Goal: Transaction & Acquisition: Purchase product/service

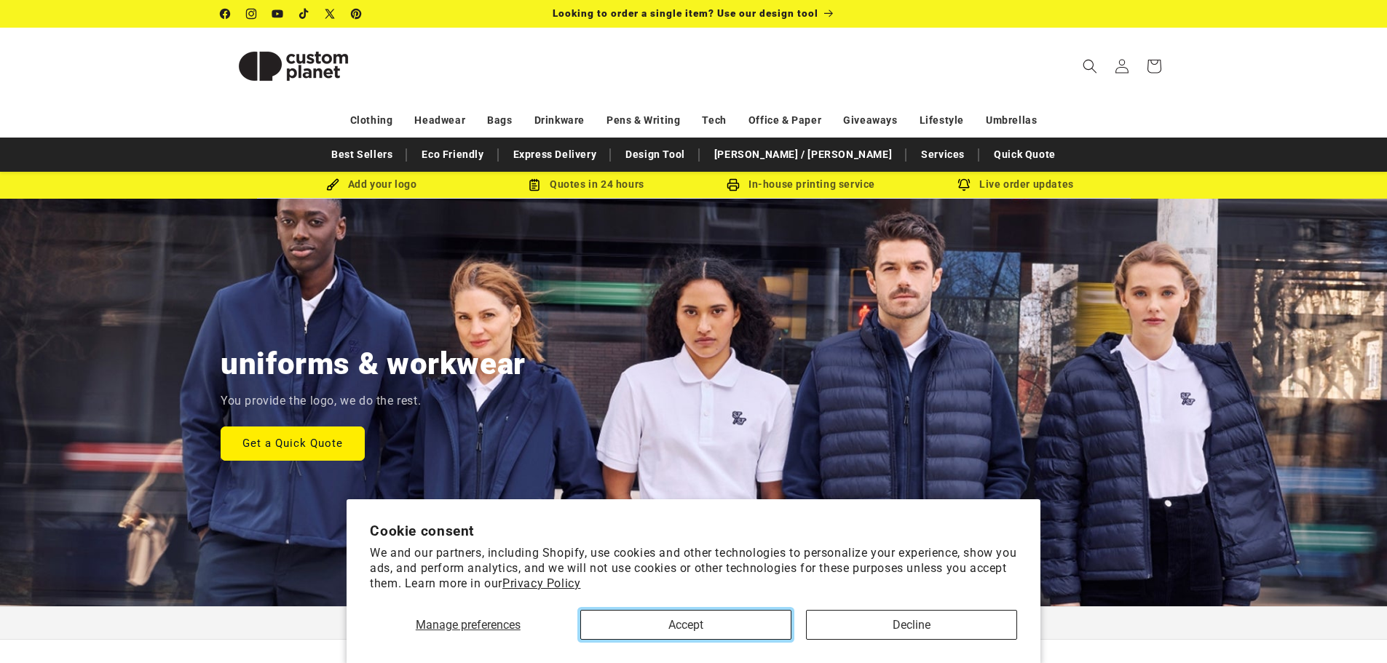
click at [724, 617] on button "Accept" at bounding box center [685, 625] width 211 height 30
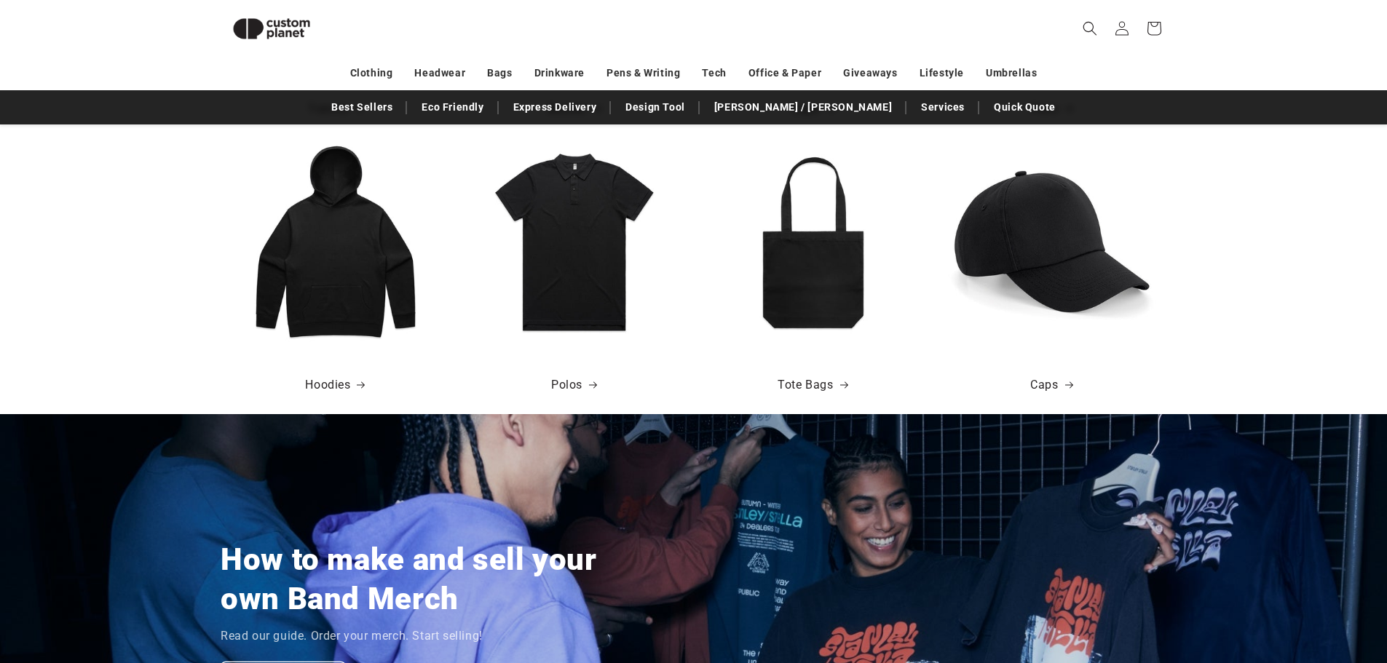
scroll to position [655, 0]
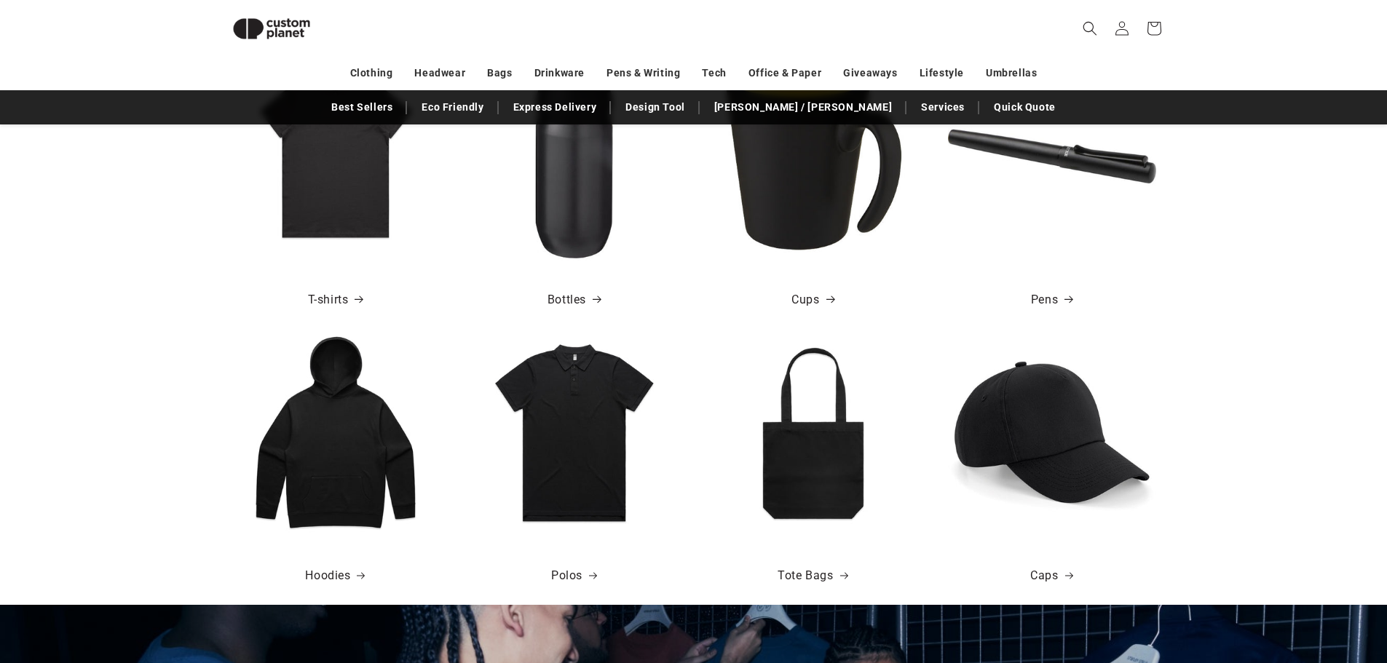
click at [609, 296] on div "Bottles" at bounding box center [574, 295] width 230 height 68
click at [583, 292] on link "Bottles" at bounding box center [574, 300] width 53 height 21
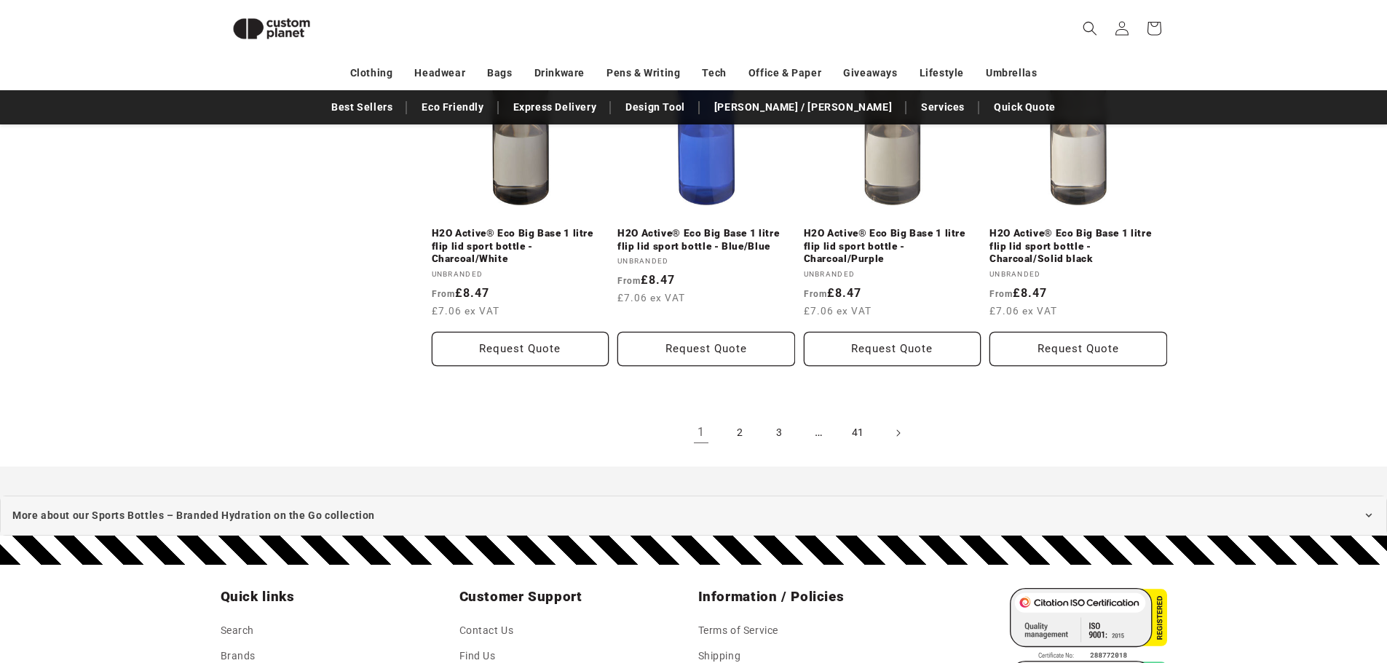
scroll to position [1801, 0]
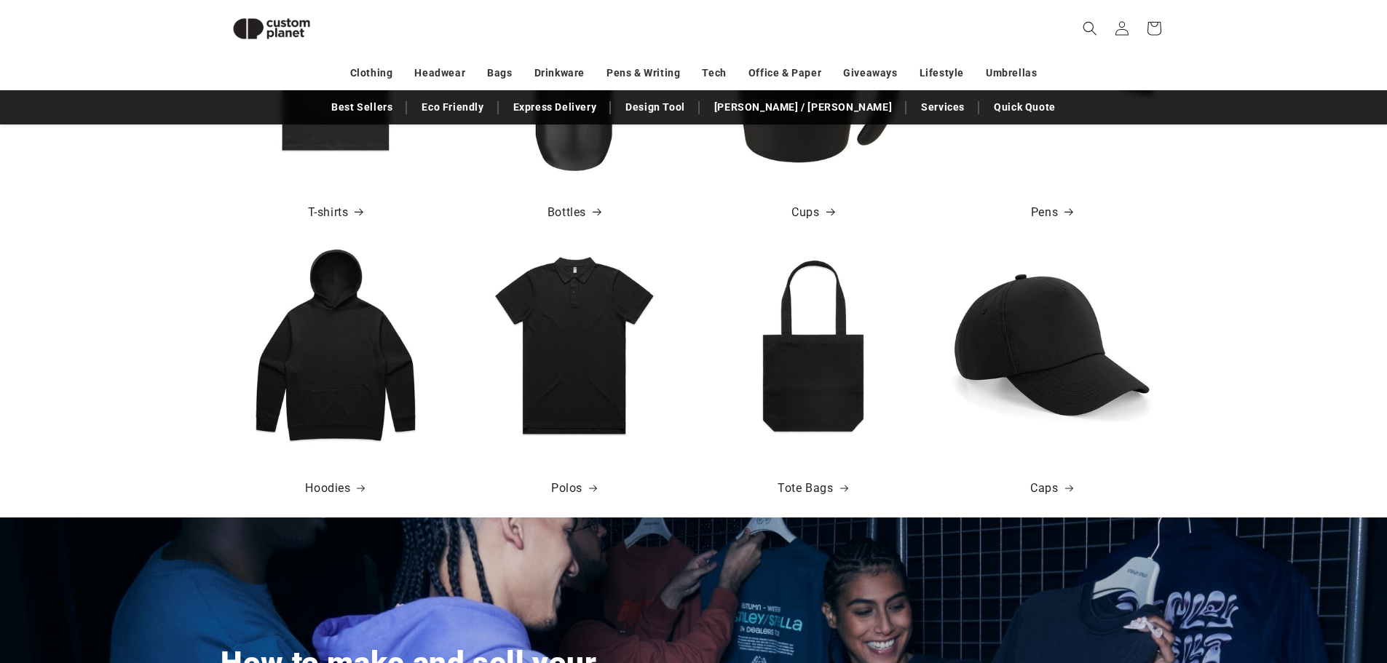
scroll to position [0, 1387]
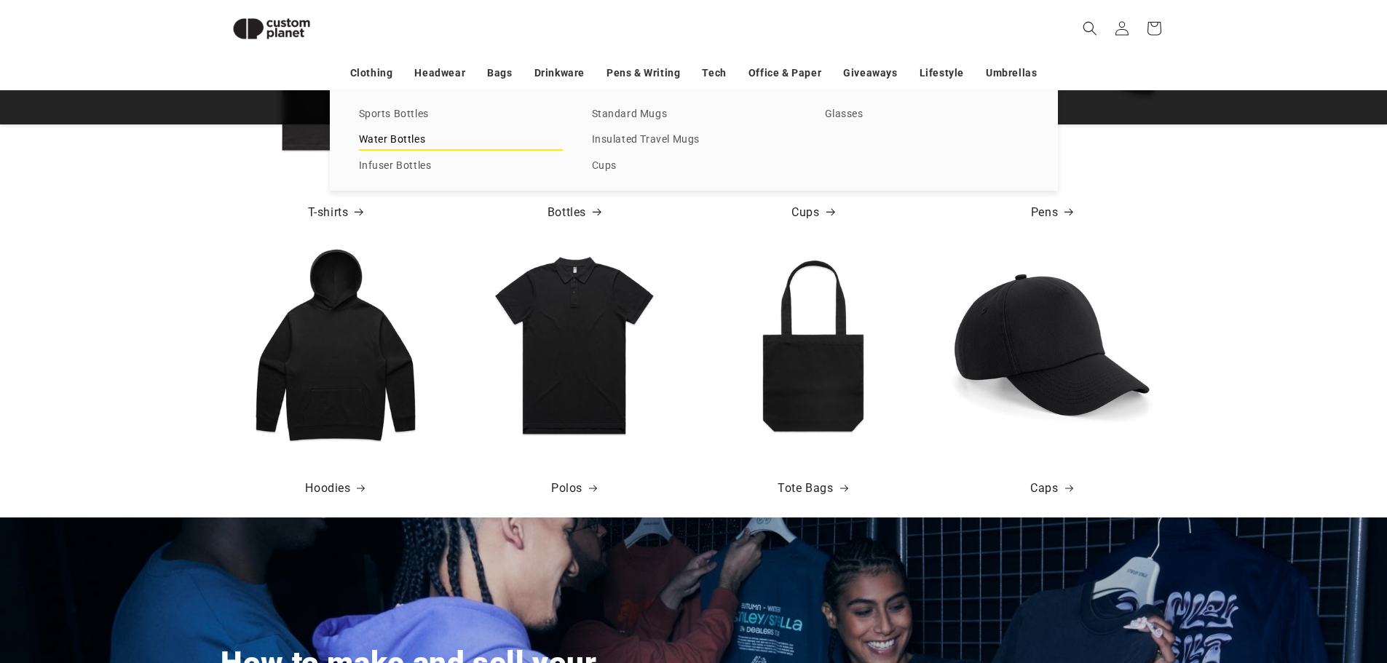
click at [411, 140] on link "Water Bottles" at bounding box center [461, 140] width 204 height 20
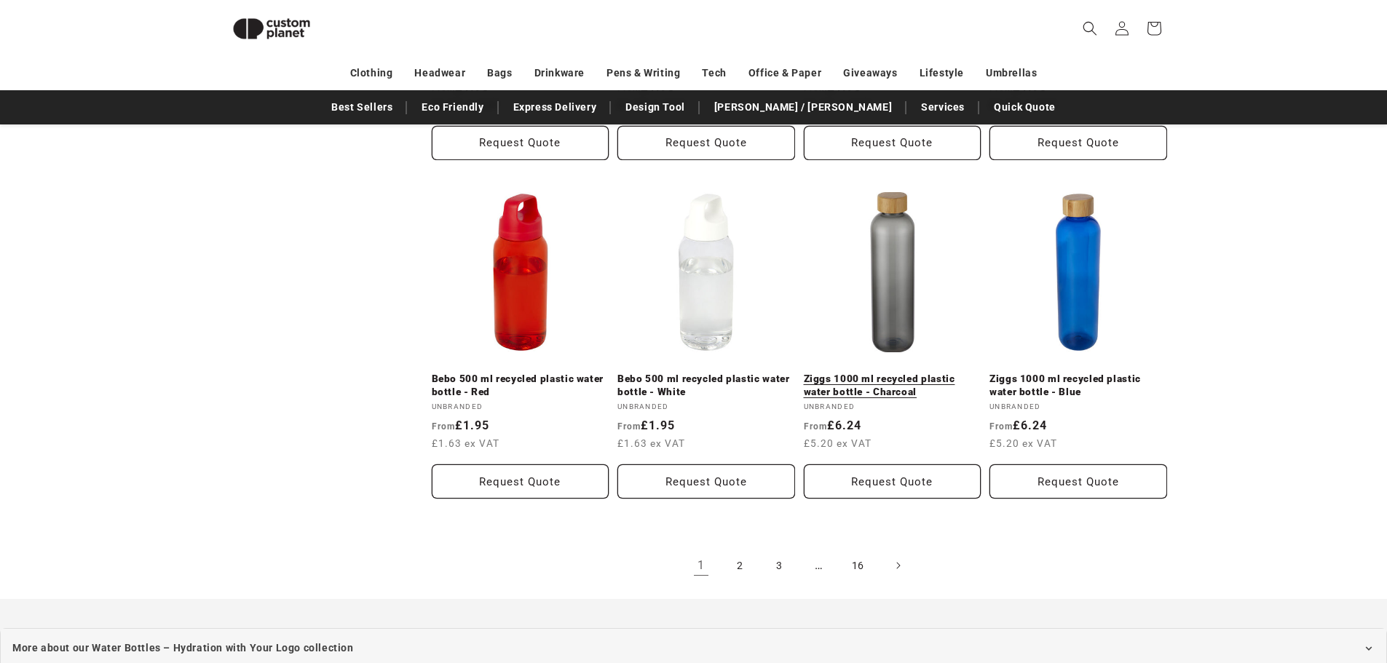
scroll to position [1509, 0]
click at [733, 571] on link "2" at bounding box center [741, 566] width 32 height 32
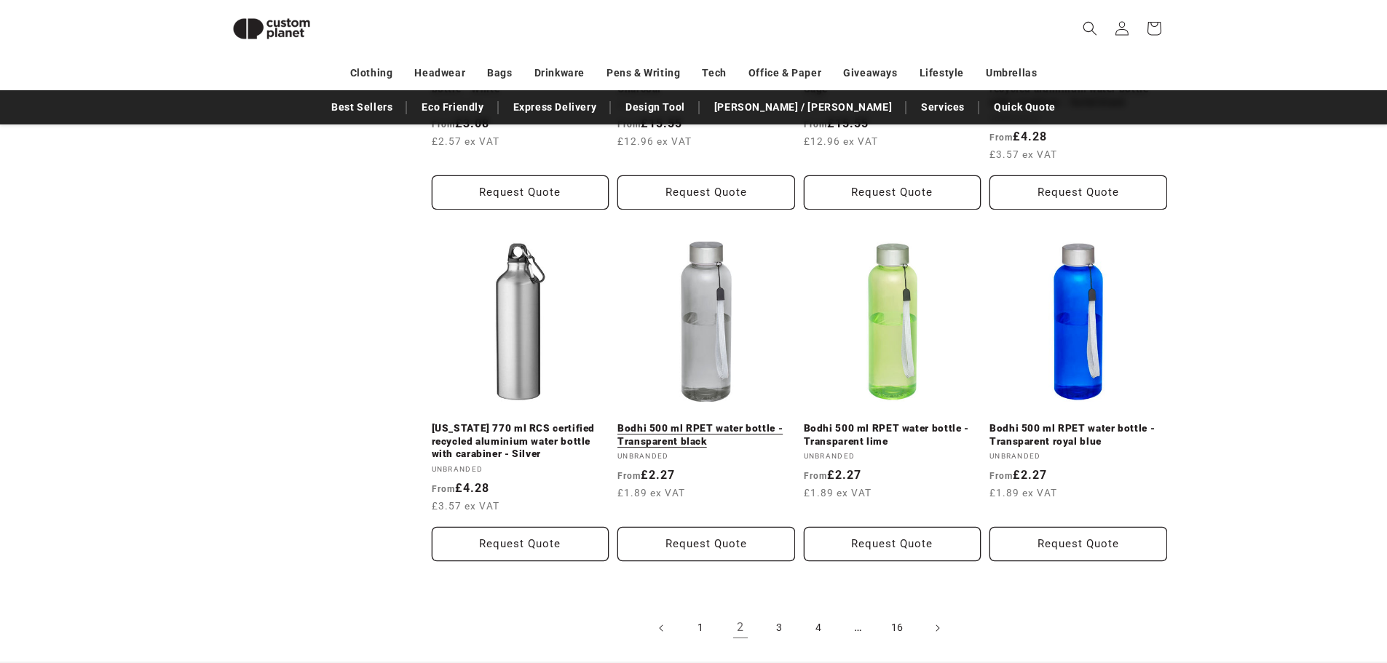
scroll to position [1582, 0]
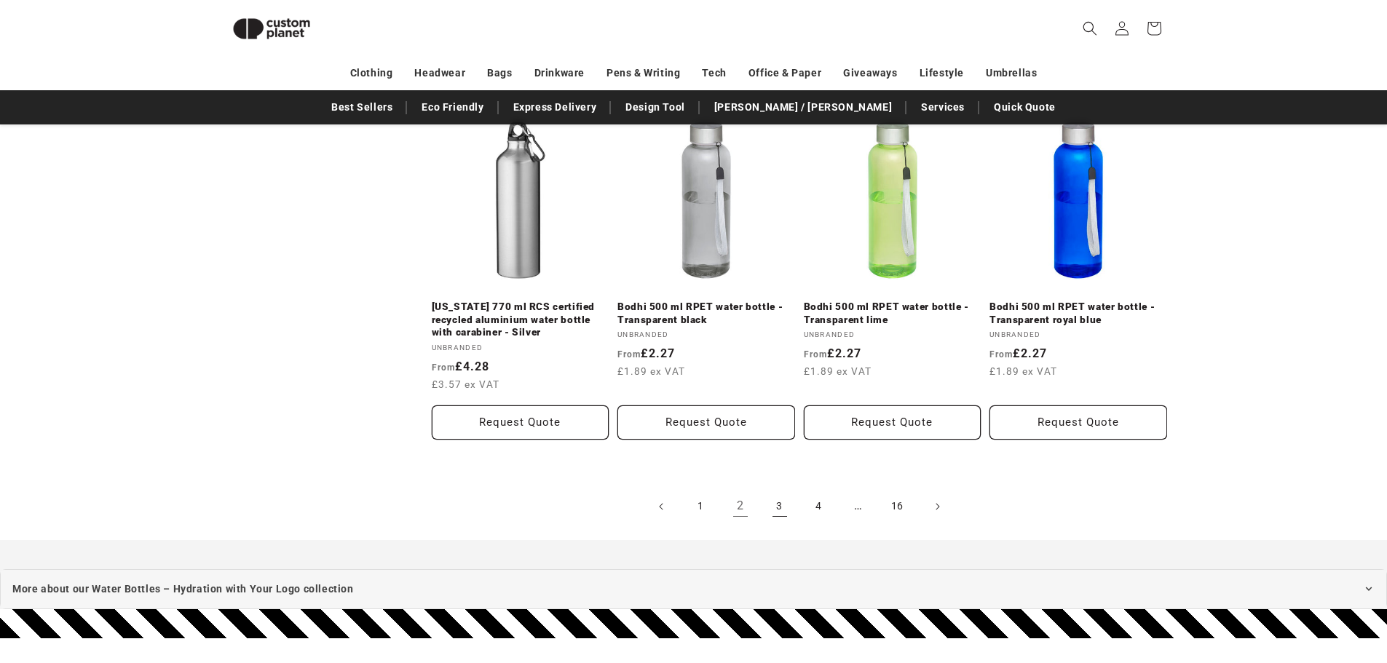
click at [785, 502] on link "3" at bounding box center [780, 507] width 32 height 32
